Goal: Download file/media

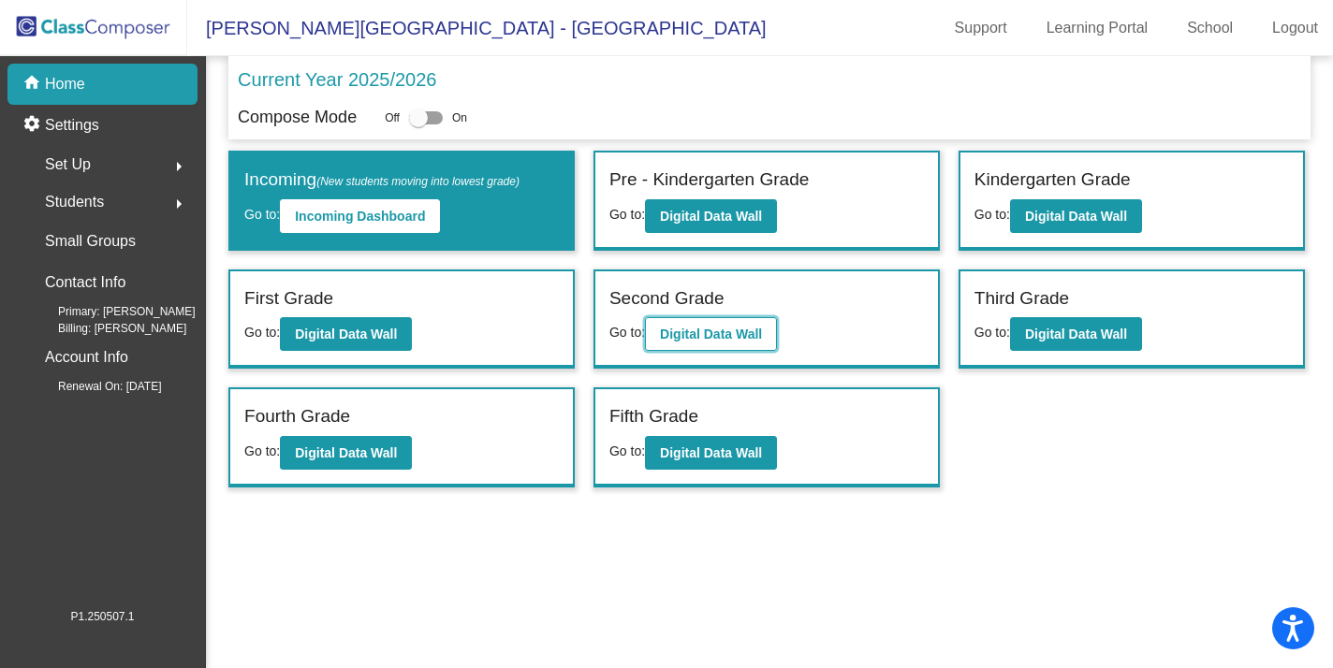
click at [692, 340] on b "Digital Data Wall" at bounding box center [711, 334] width 102 height 15
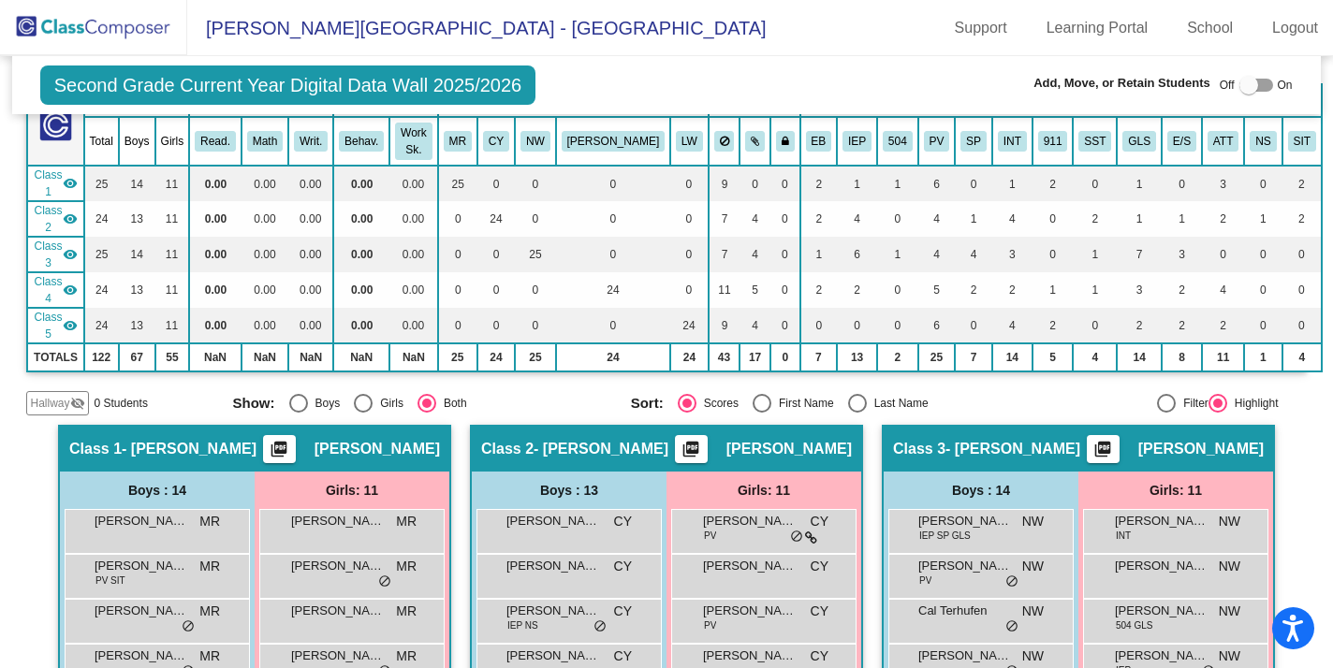
scroll to position [281, 0]
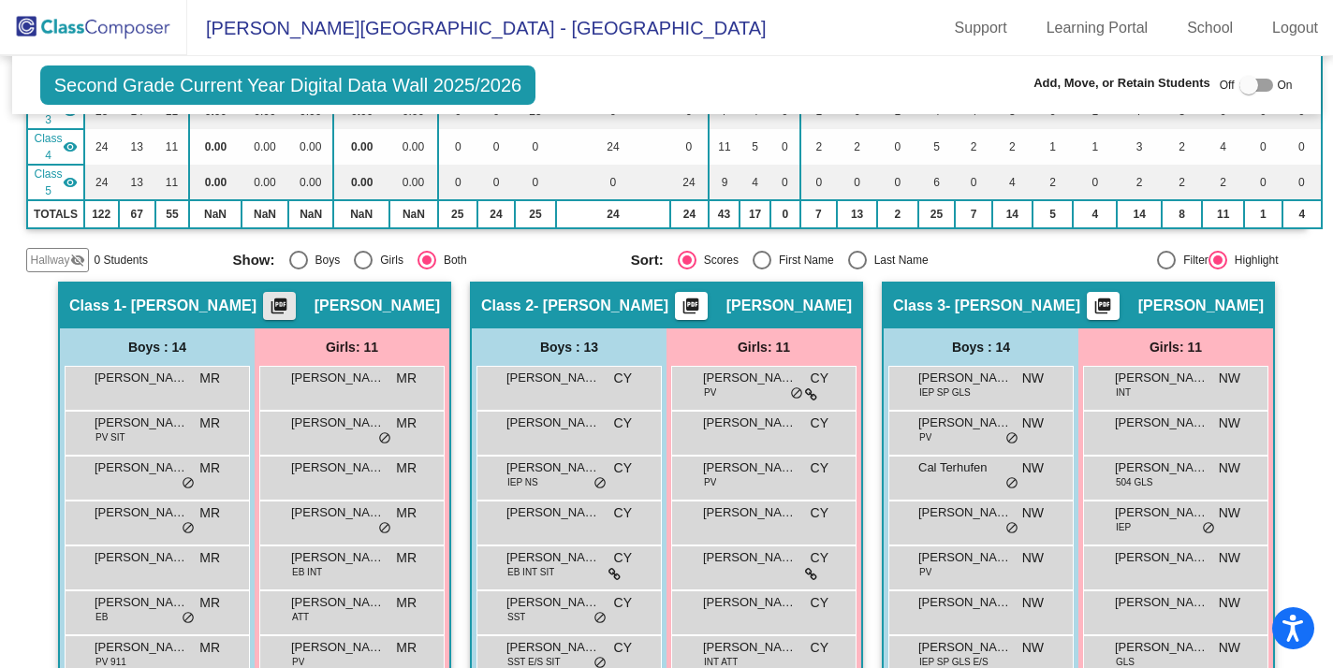
click at [290, 297] on mat-icon "picture_as_pdf" at bounding box center [279, 310] width 22 height 26
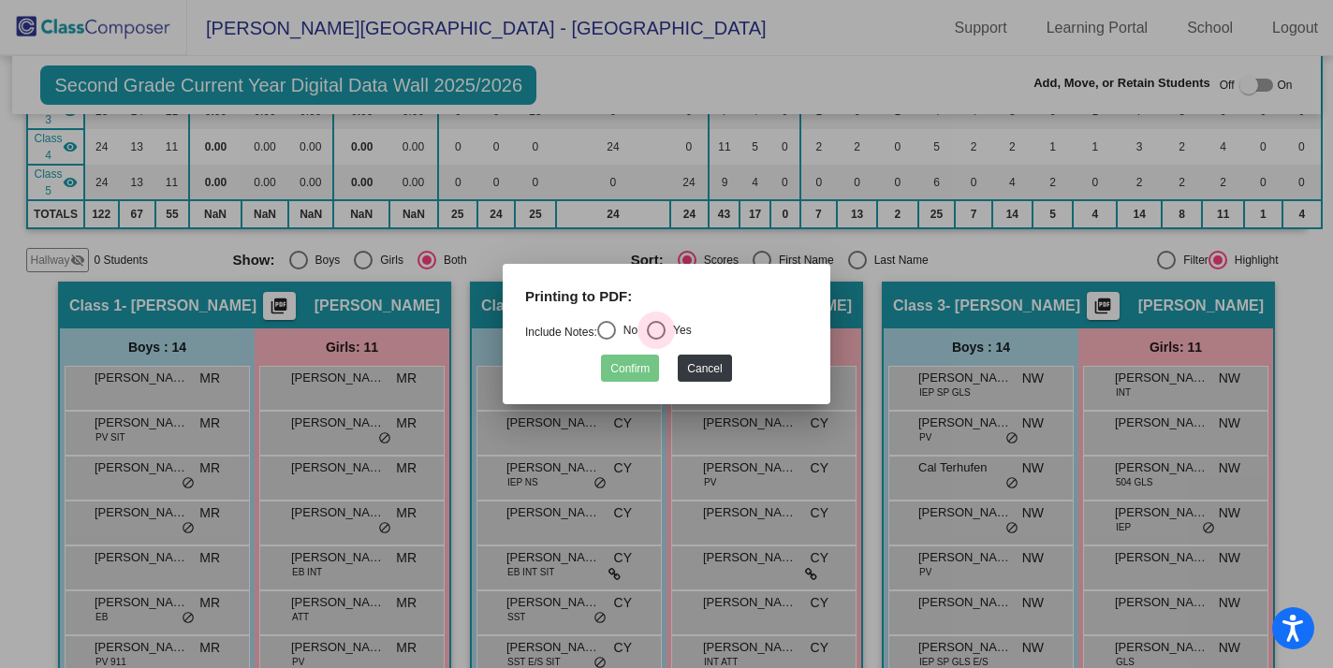
click at [662, 330] on div "Select an option" at bounding box center [656, 330] width 19 height 19
click at [656, 340] on input "Yes" at bounding box center [655, 340] width 1 height 1
radio input "true"
click at [639, 371] on button "Confirm" at bounding box center [630, 368] width 58 height 27
